Goal: Task Accomplishment & Management: Complete application form

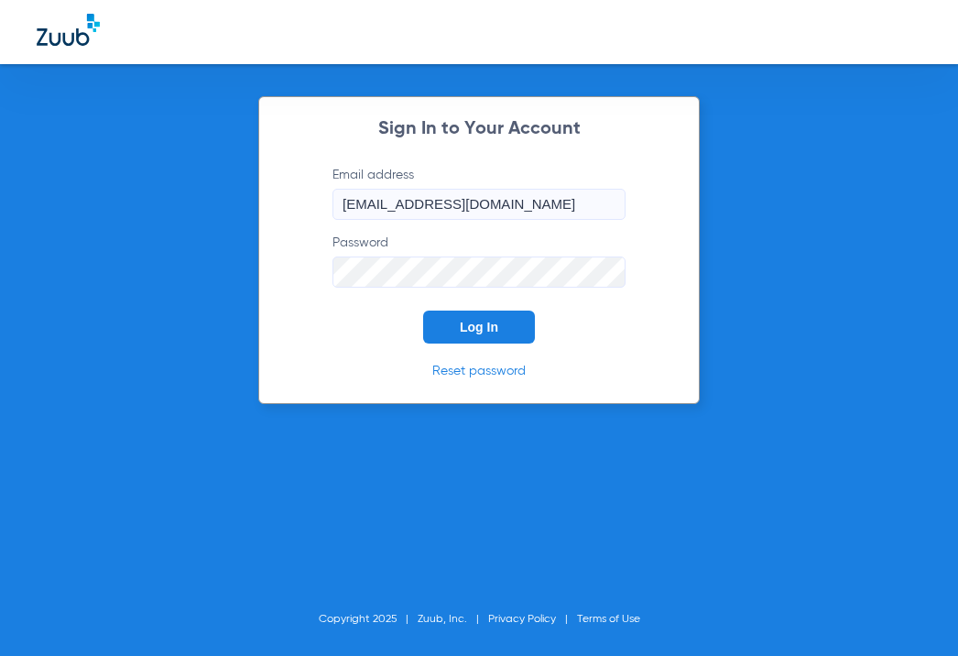
click at [489, 323] on span "Log In" at bounding box center [479, 327] width 38 height 15
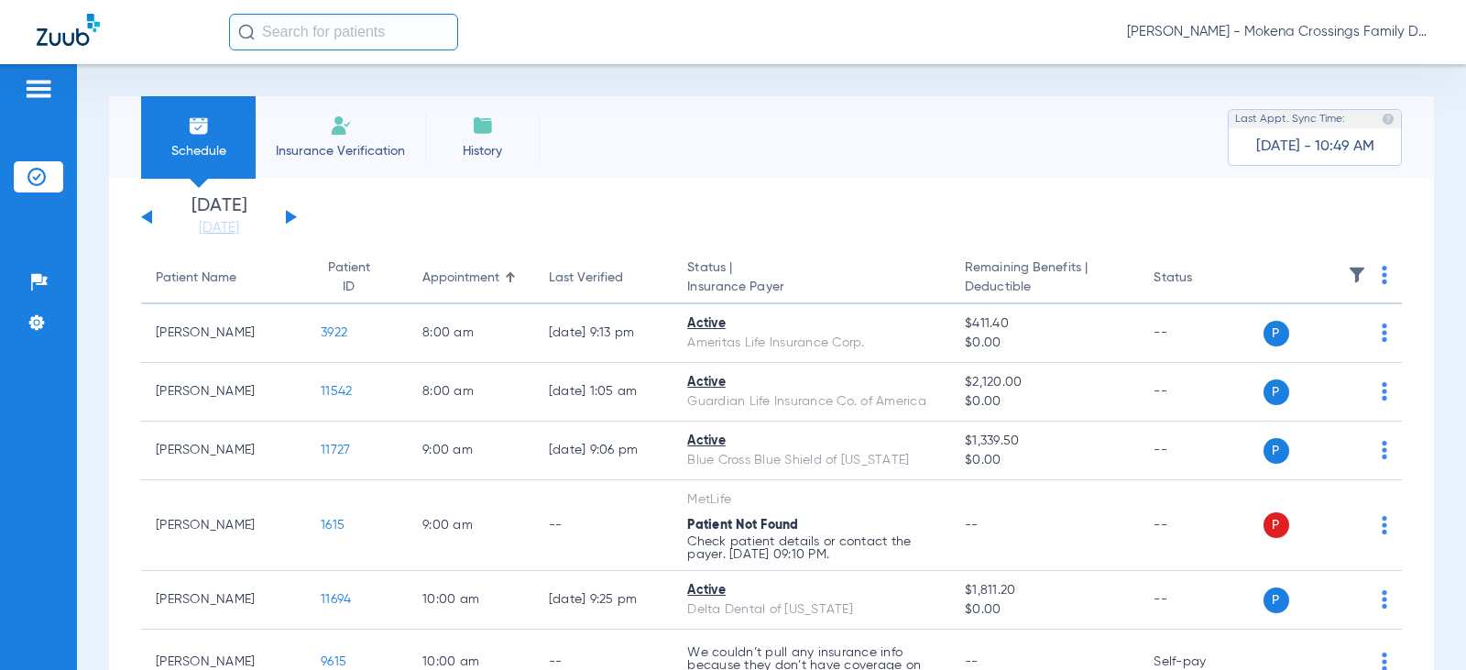
click at [347, 148] on span "Insurance Verification" at bounding box center [340, 151] width 142 height 18
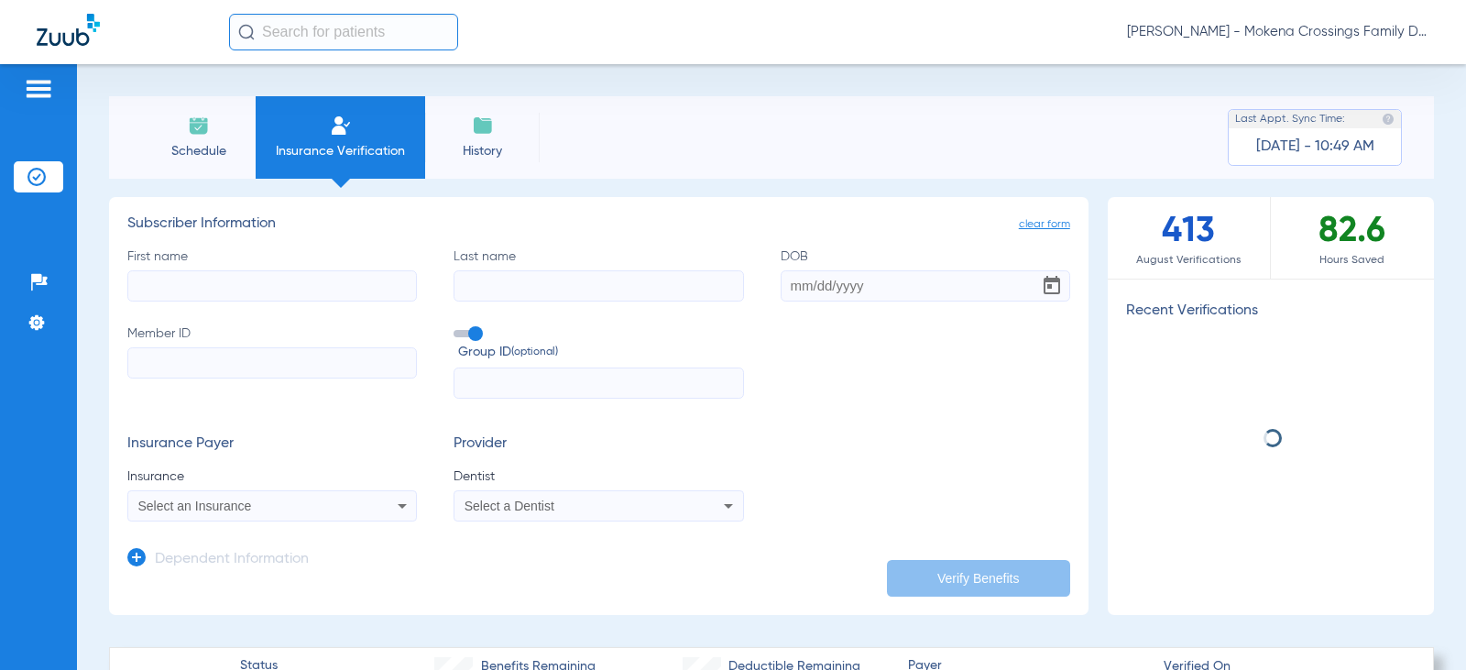
click at [344, 293] on input "First name" at bounding box center [272, 285] width 290 height 31
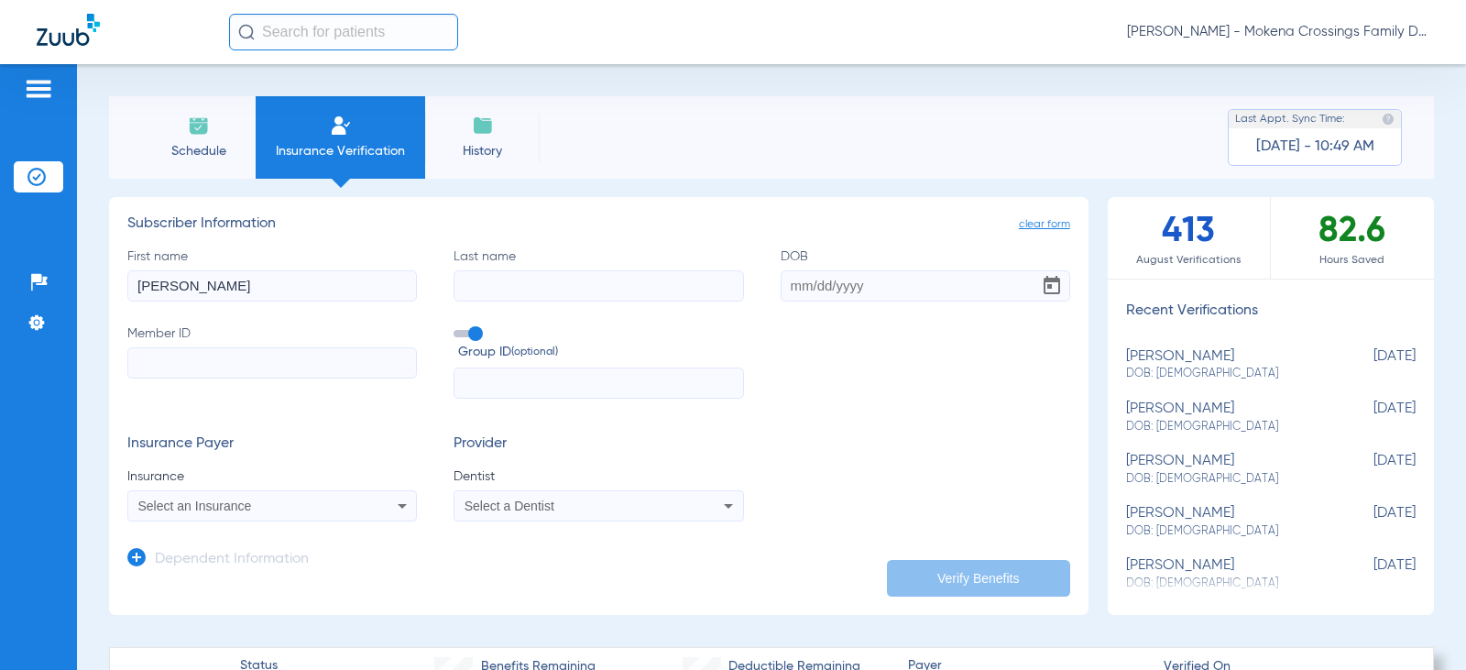
type input "[PERSON_NAME]"
type input "X"
type input "[PERSON_NAME]"
type input "2"
type input "/"
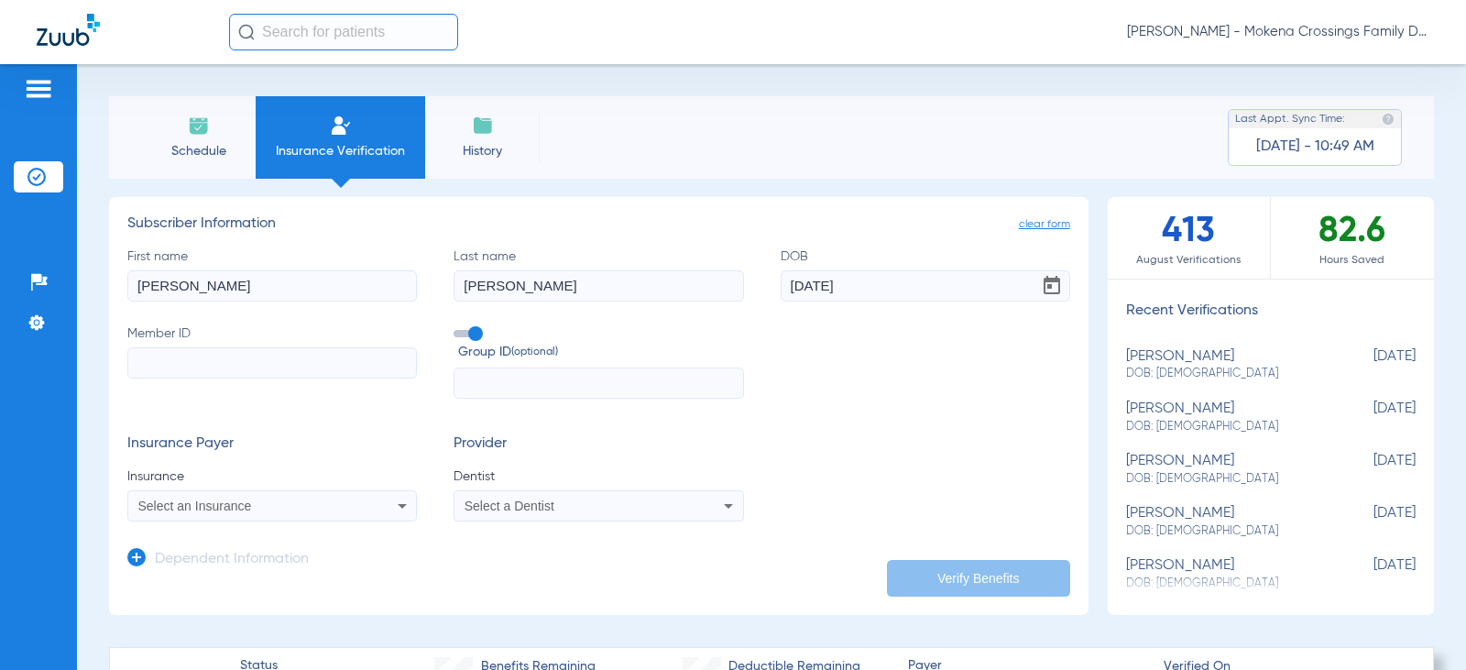
type input "[DATE]"
click at [339, 355] on input "Member ID Required" at bounding box center [272, 362] width 290 height 31
paste input "968931611"
type input "968931611"
click at [316, 503] on div "Select an Insurance" at bounding box center [245, 505] width 215 height 13
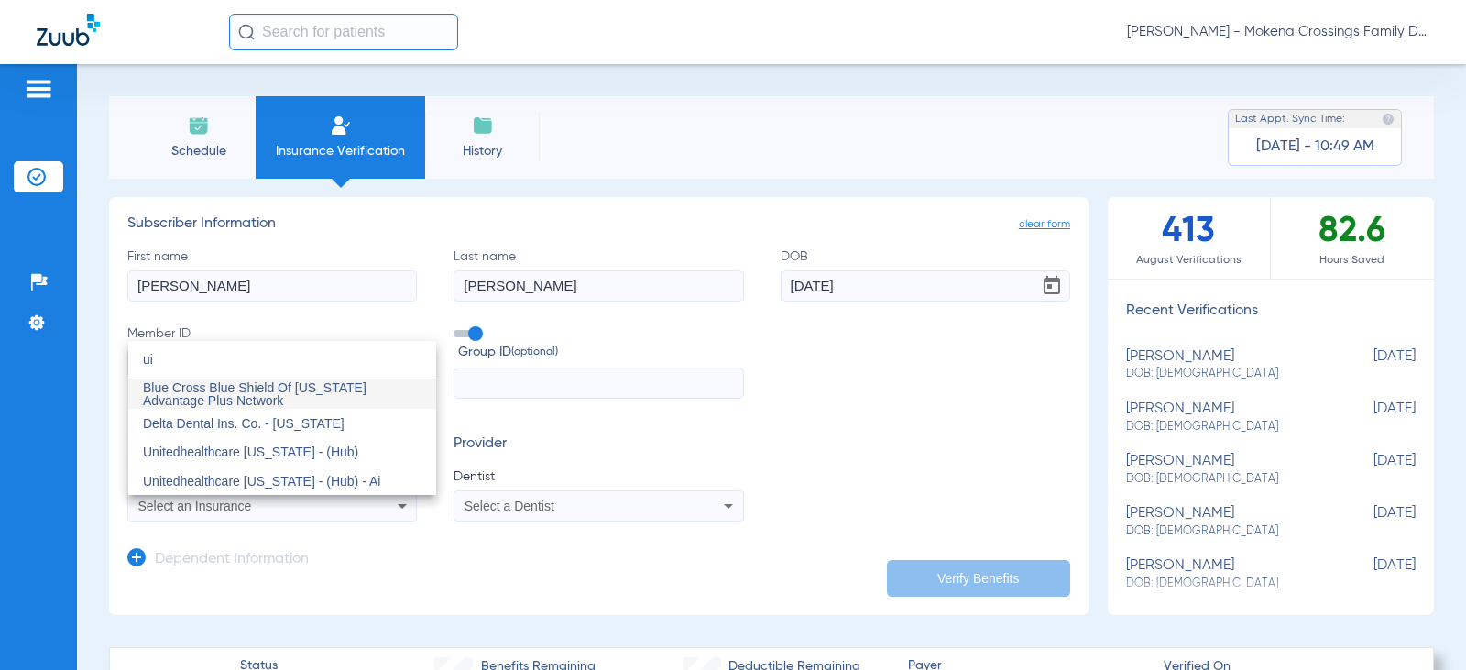
type input "u"
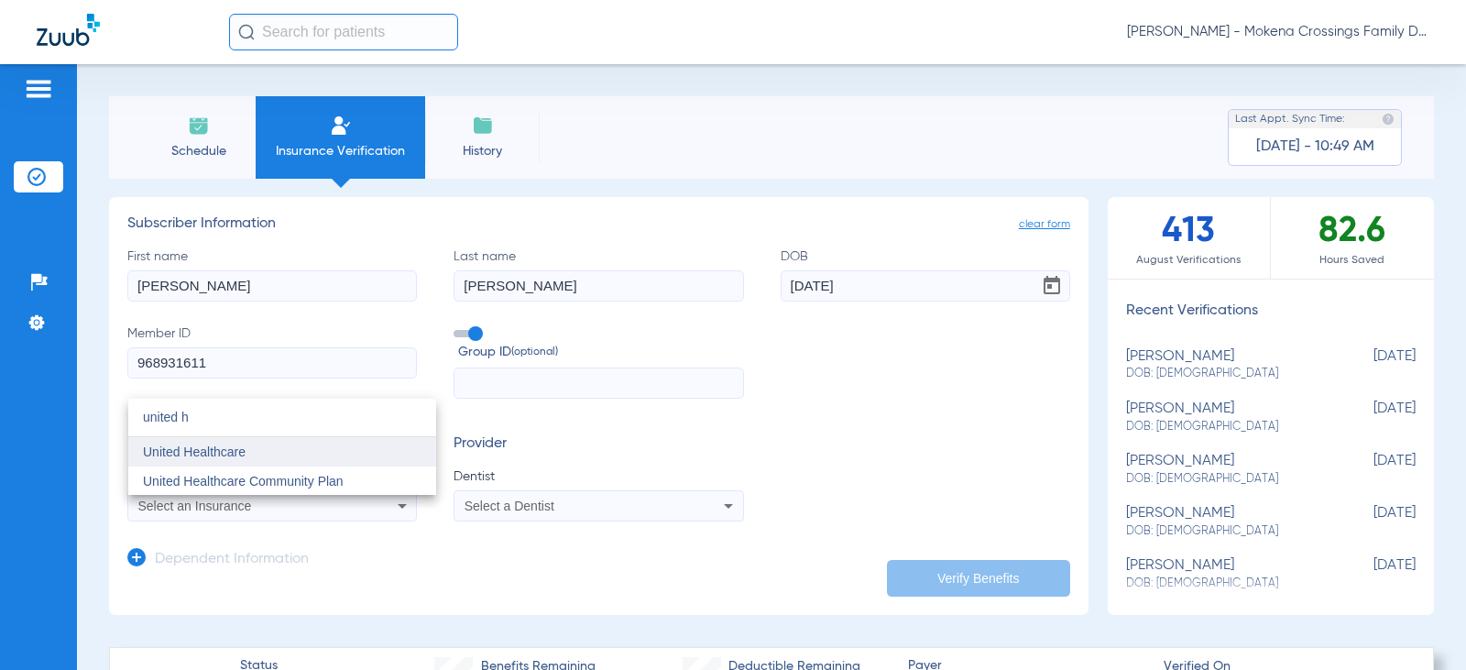
type input "united h"
click at [231, 451] on span "United Healthcare" at bounding box center [194, 451] width 103 height 15
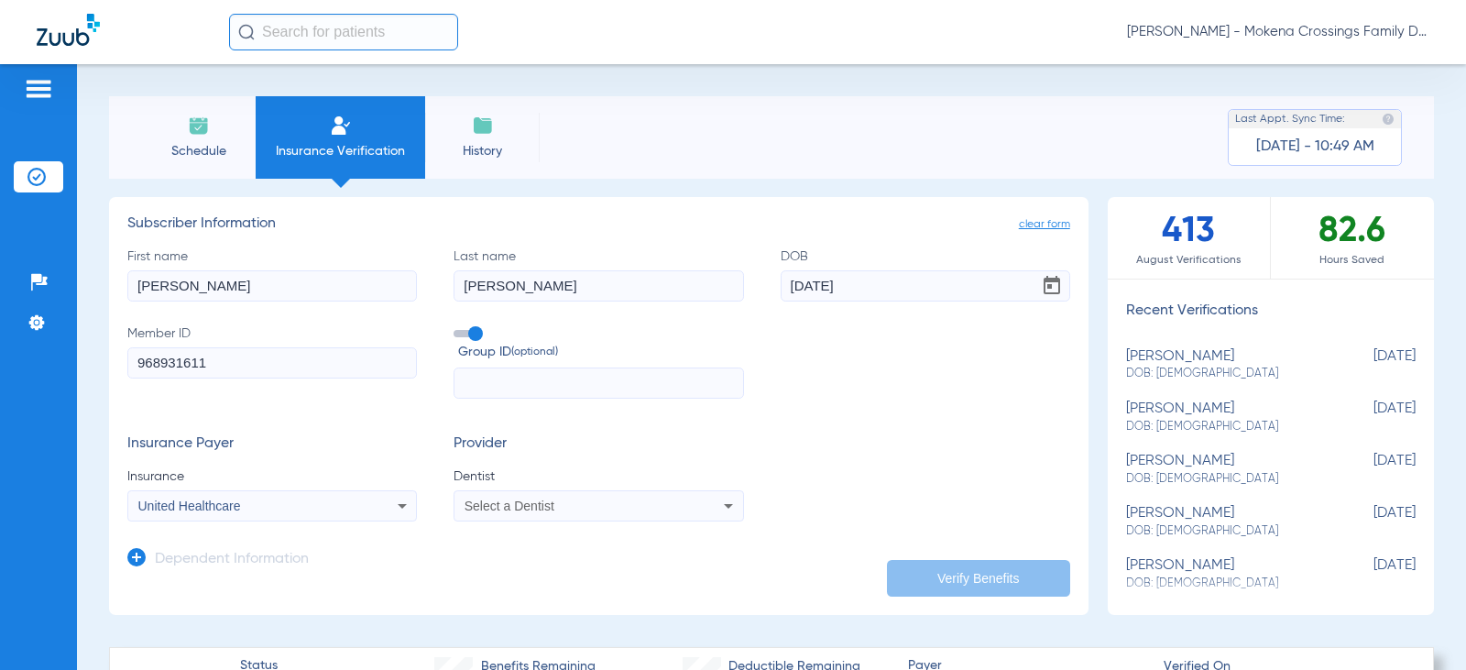
click at [556, 515] on div "Select a Dentist" at bounding box center [598, 506] width 288 height 22
type input "layla"
click at [592, 487] on span "[PERSON_NAME] 1538554126" at bounding box center [555, 481] width 179 height 13
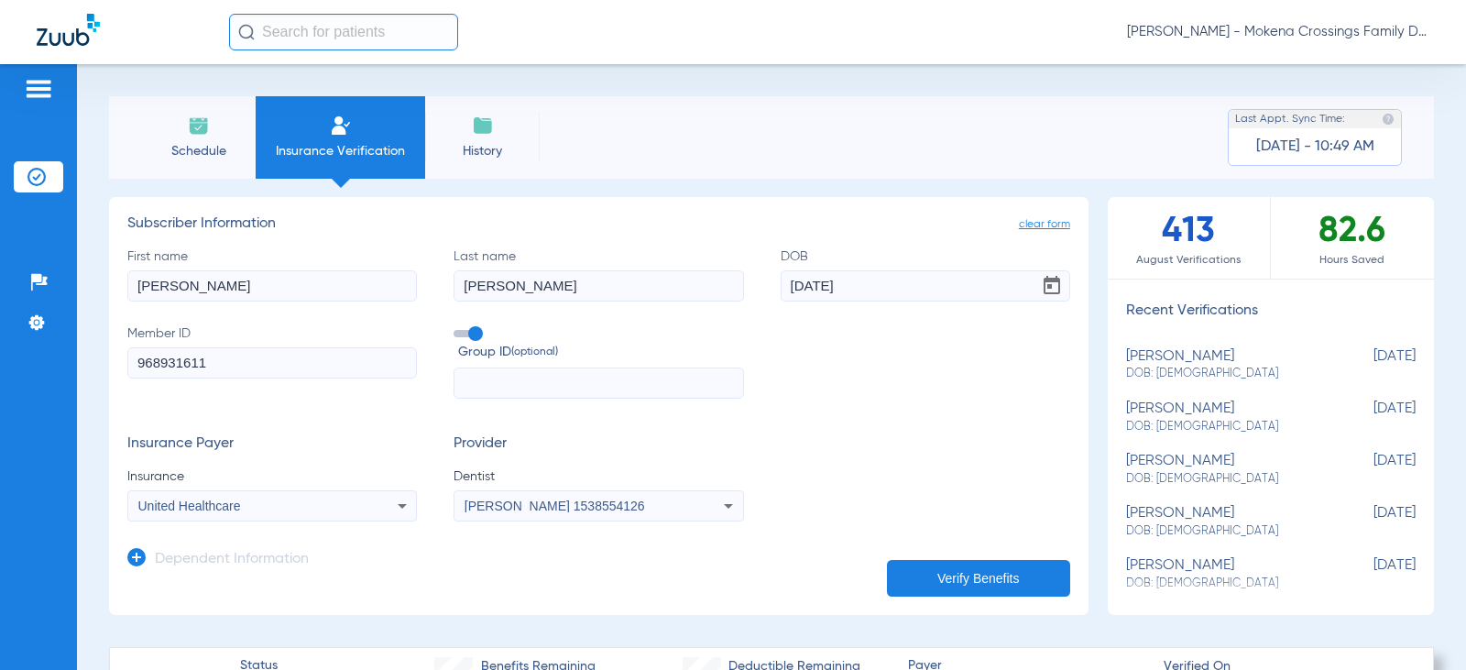
click at [944, 578] on button "Verify Benefits" at bounding box center [978, 578] width 183 height 37
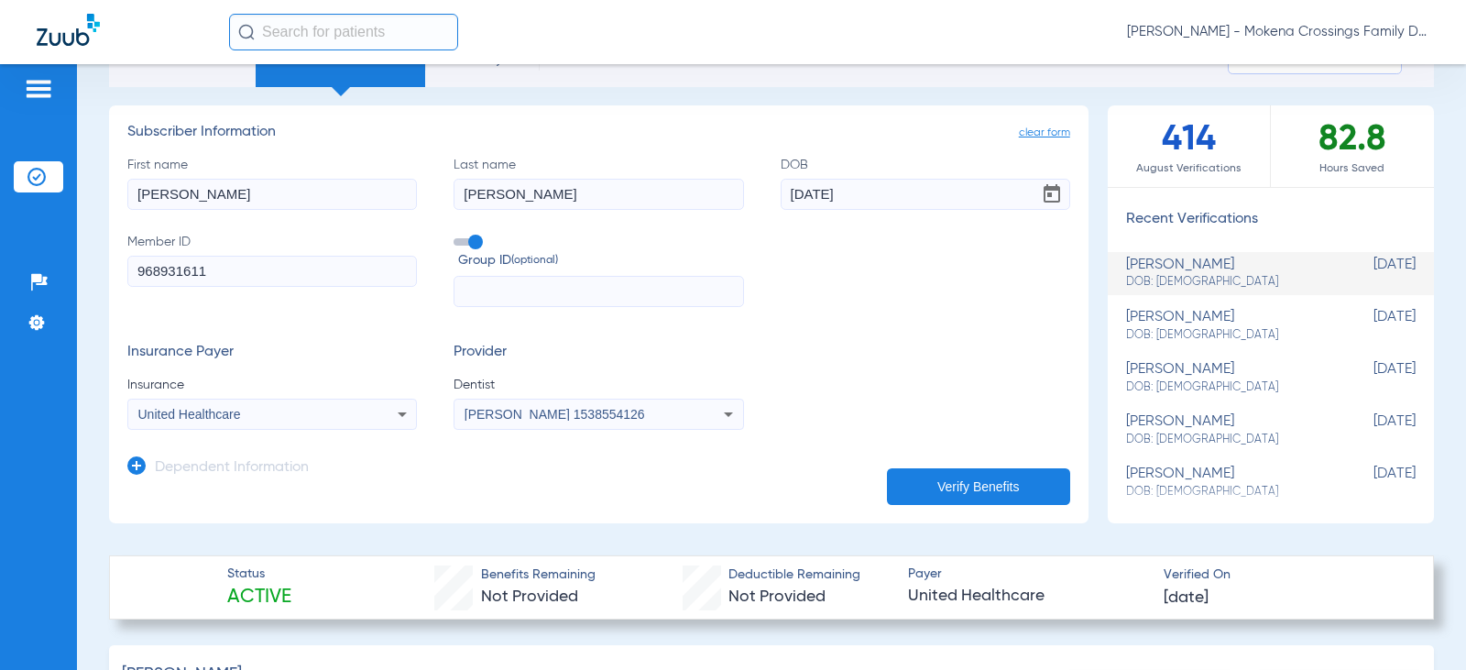
scroll to position [458, 0]
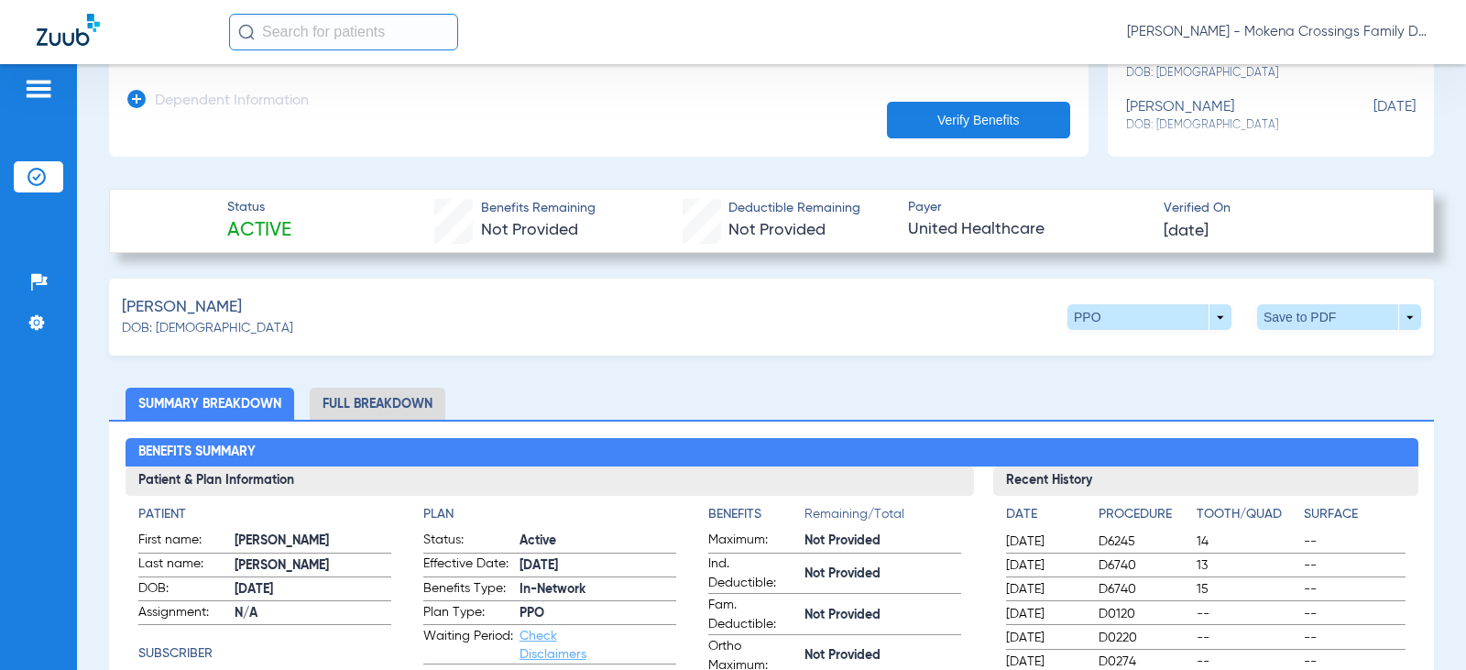
click at [398, 396] on li "Full Breakdown" at bounding box center [378, 404] width 136 height 32
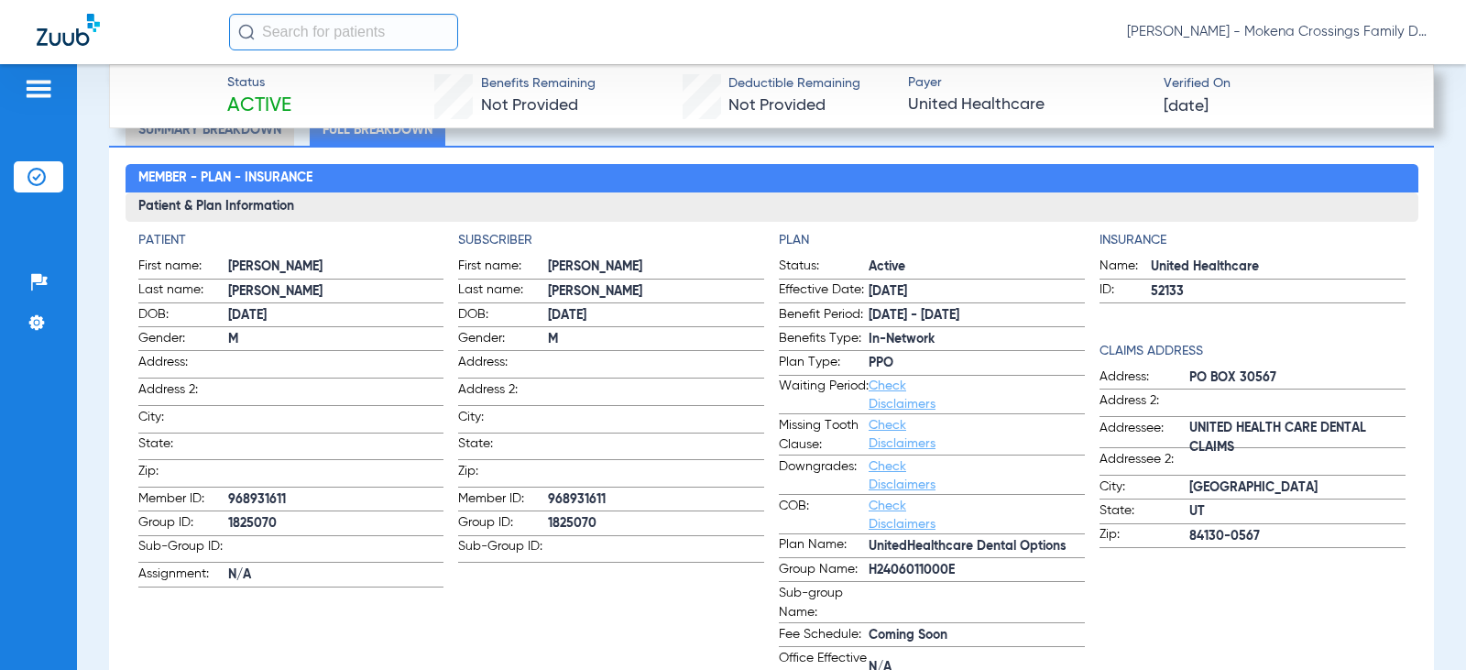
scroll to position [733, 0]
drag, startPoint x: 963, startPoint y: 573, endPoint x: 866, endPoint y: 561, distance: 97.8
click at [869, 561] on span "H2406011000E" at bounding box center [977, 569] width 216 height 19
copy span "H2406011000E"
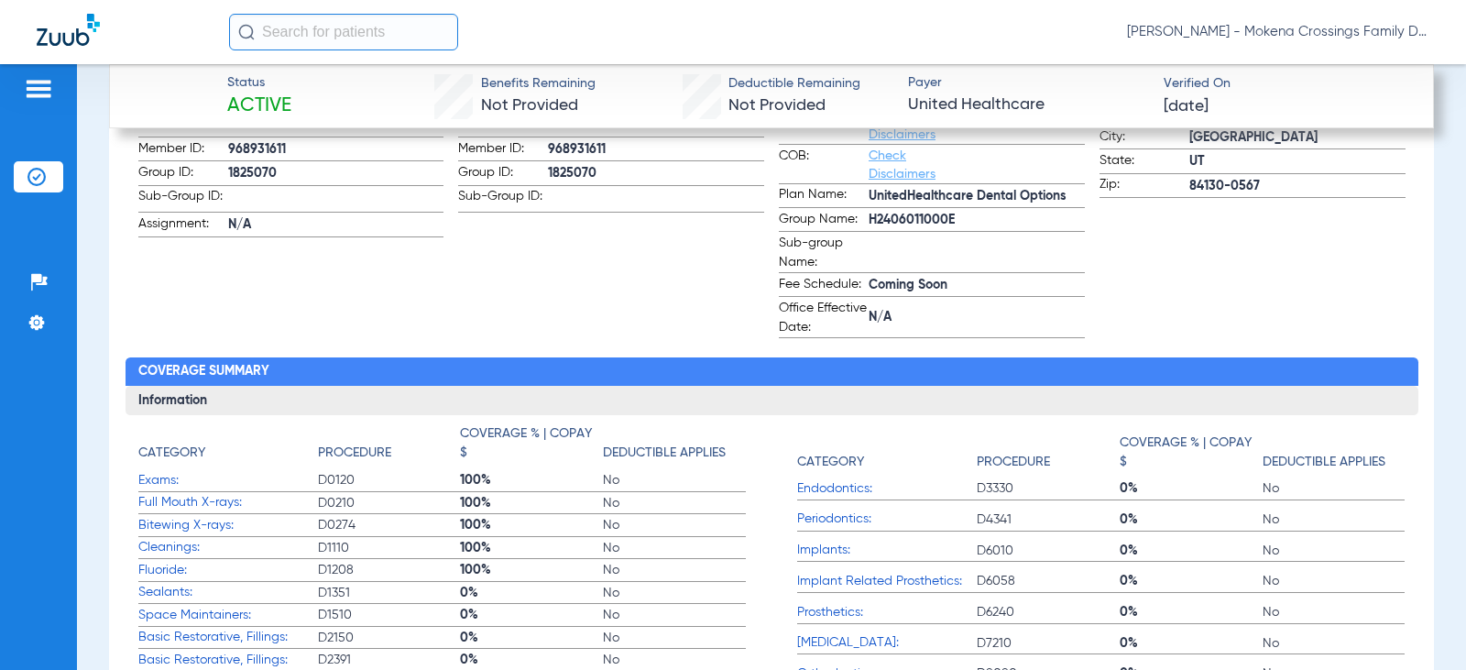
scroll to position [1008, 0]
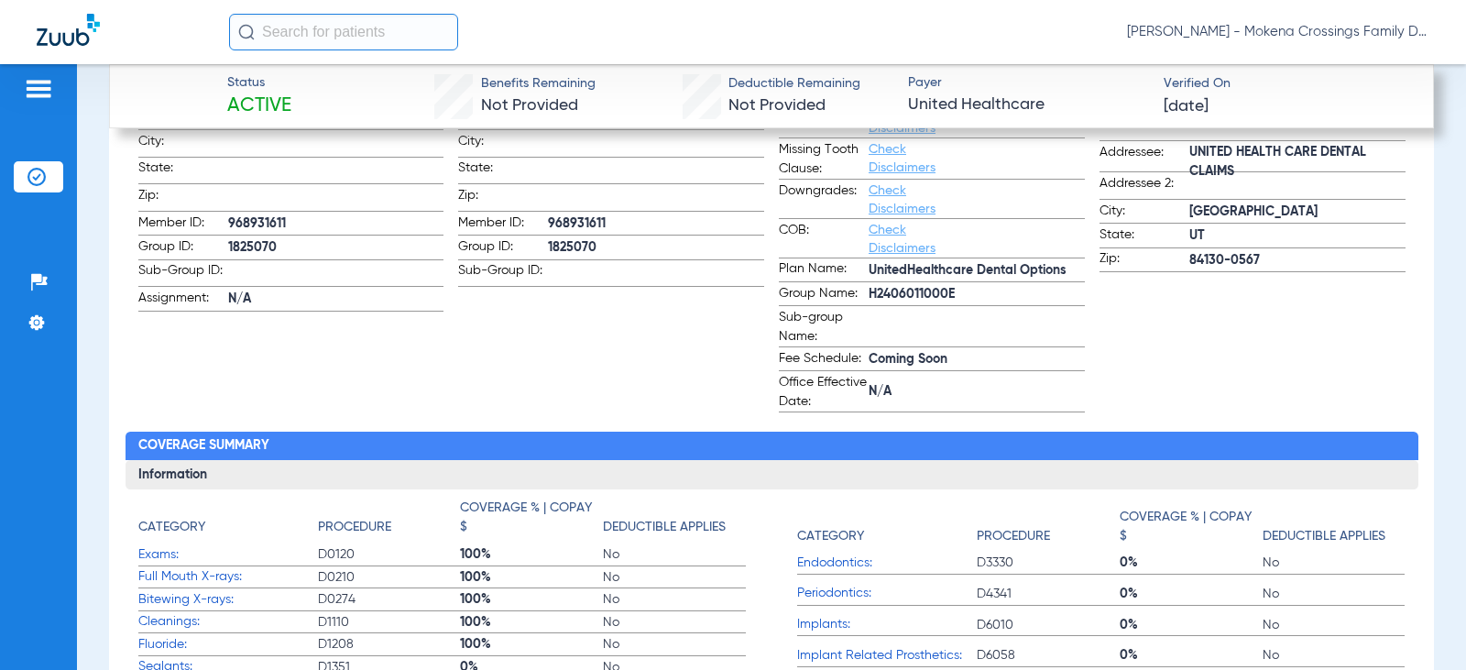
drag, startPoint x: 598, startPoint y: 234, endPoint x: 545, endPoint y: 235, distance: 53.1
click at [548, 238] on span "1825070" at bounding box center [656, 247] width 216 height 19
copy span "1825070"
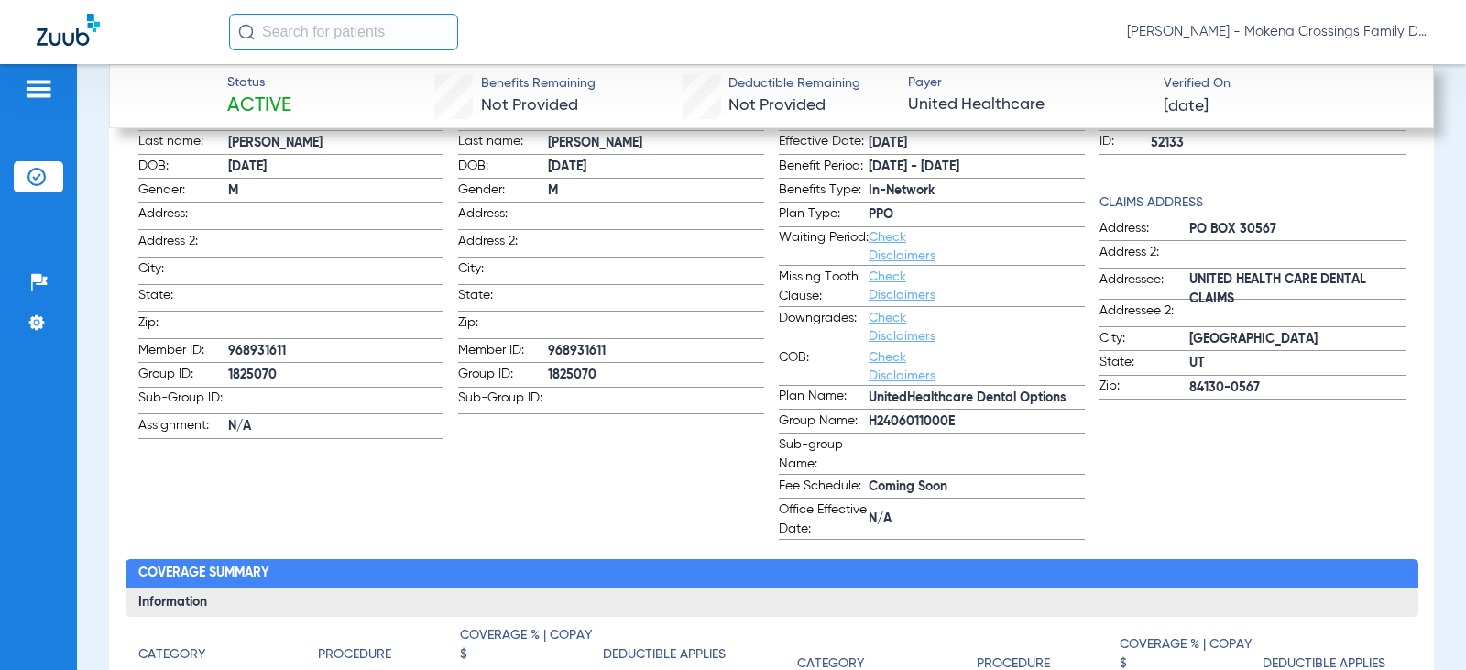
scroll to position [733, 0]
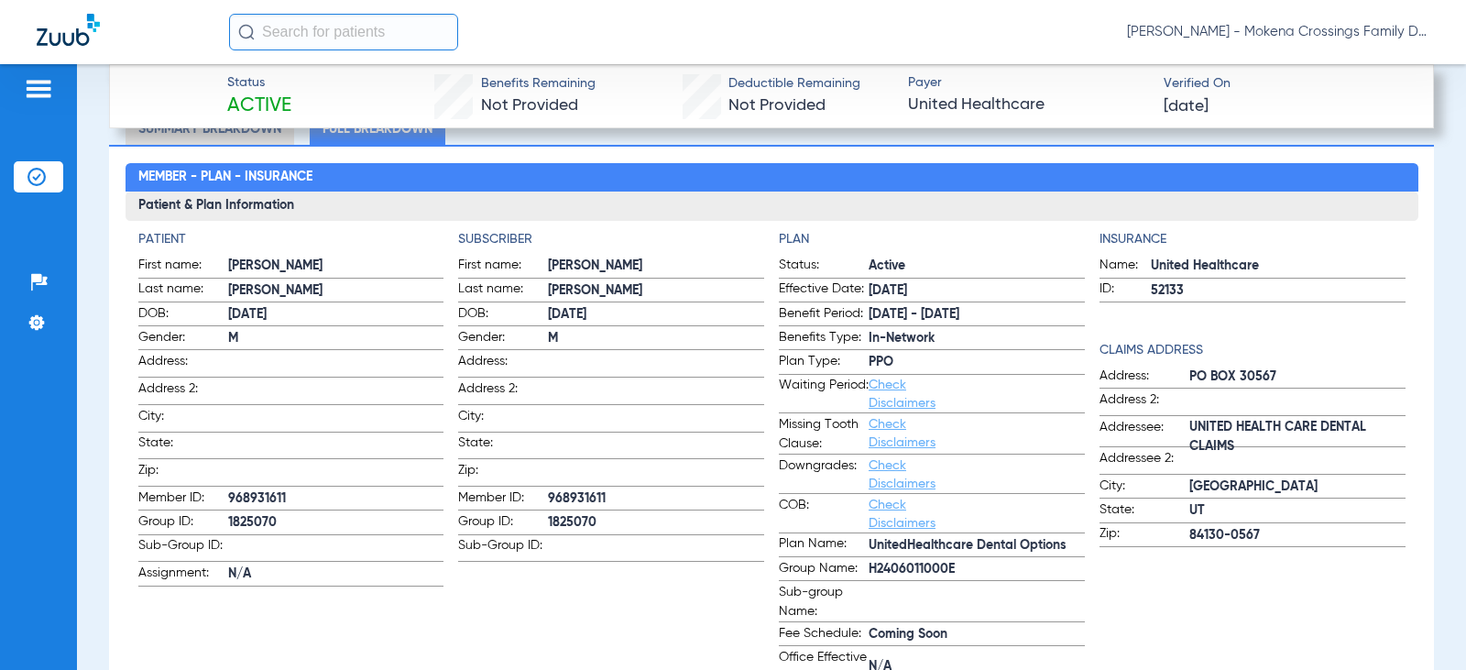
drag, startPoint x: 292, startPoint y: 490, endPoint x: 231, endPoint y: 493, distance: 61.4
click at [231, 493] on span "968931611" at bounding box center [336, 498] width 216 height 19
copy span "968931611"
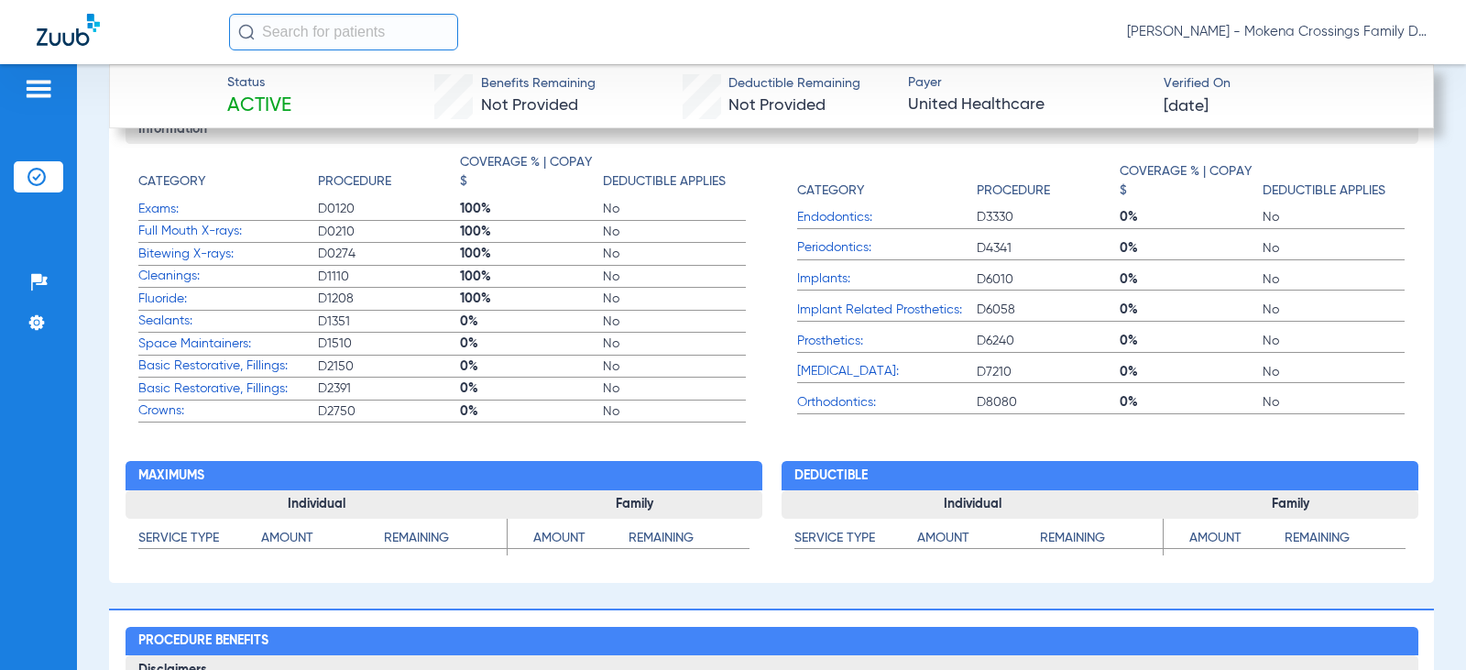
scroll to position [1374, 0]
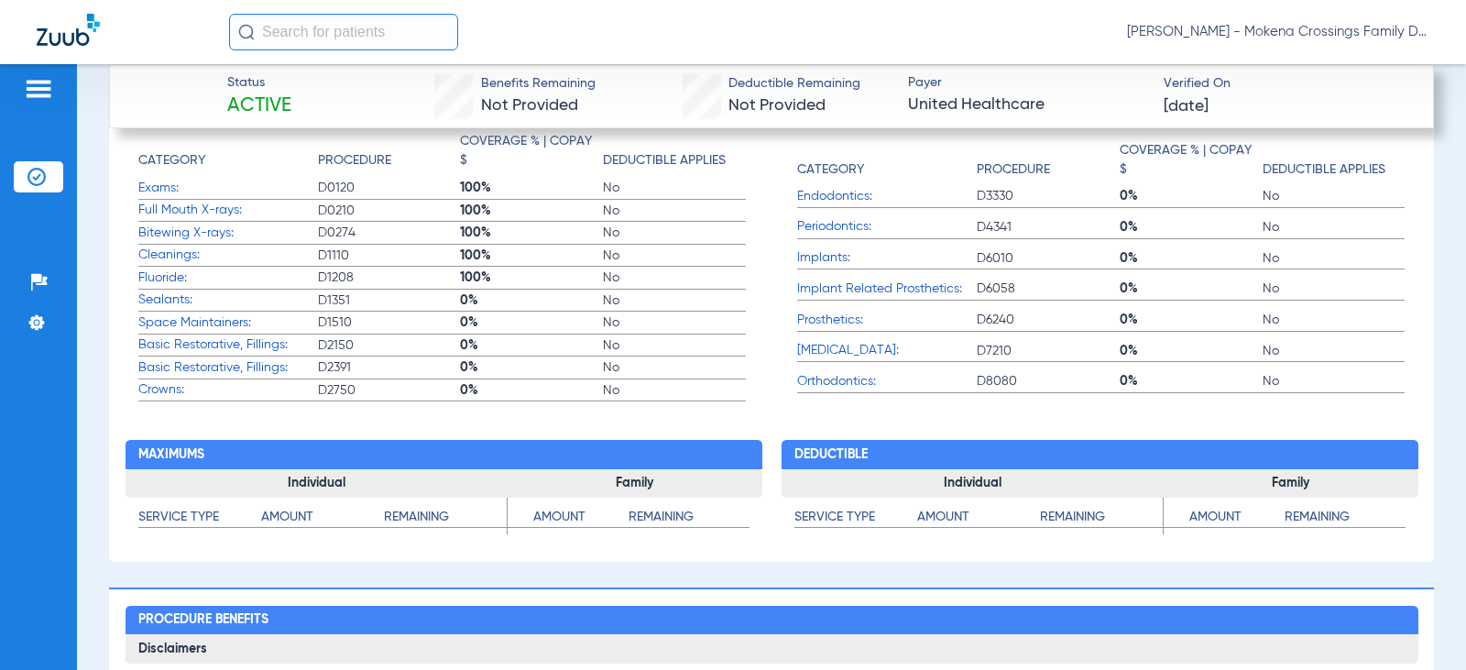
click at [957, 418] on app-benefits "Deductible Individual Service Type Amount Remaining Family Service Type Amount …" at bounding box center [1100, 473] width 637 height 145
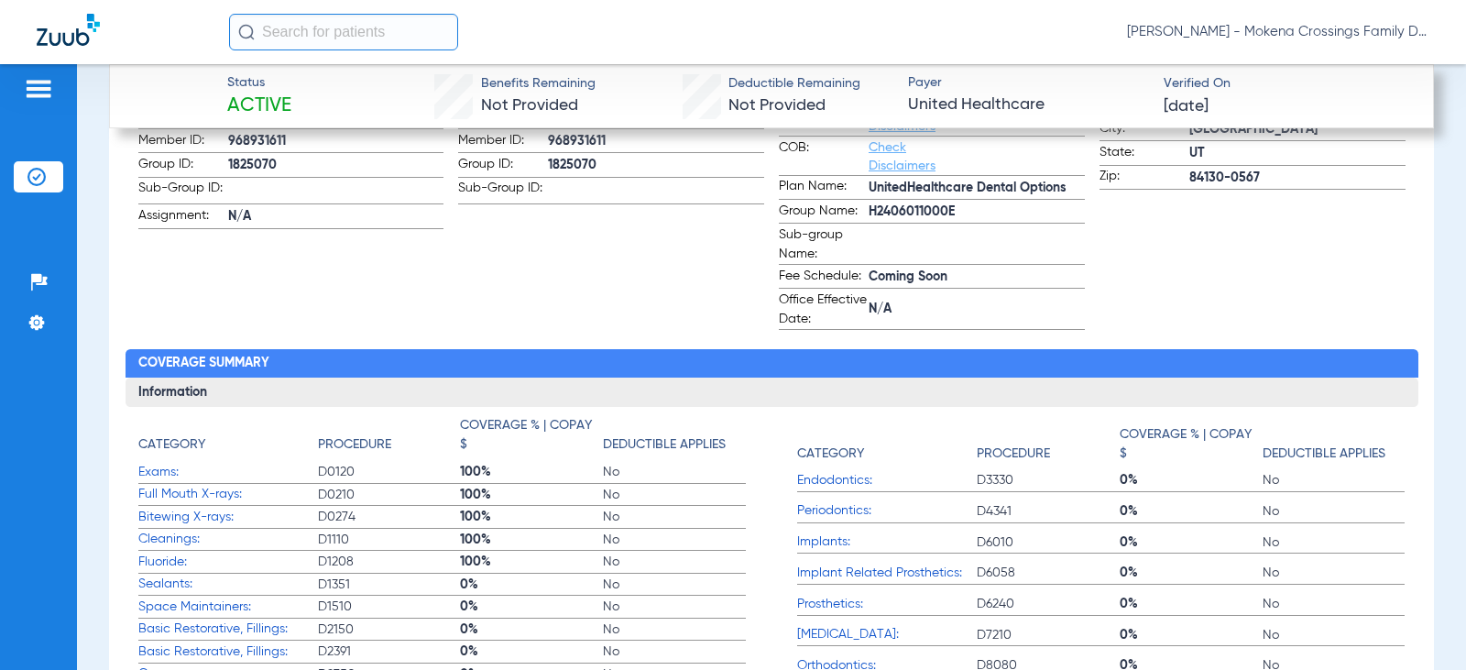
scroll to position [1099, 0]
